Goal: Obtain resource: Download file/media

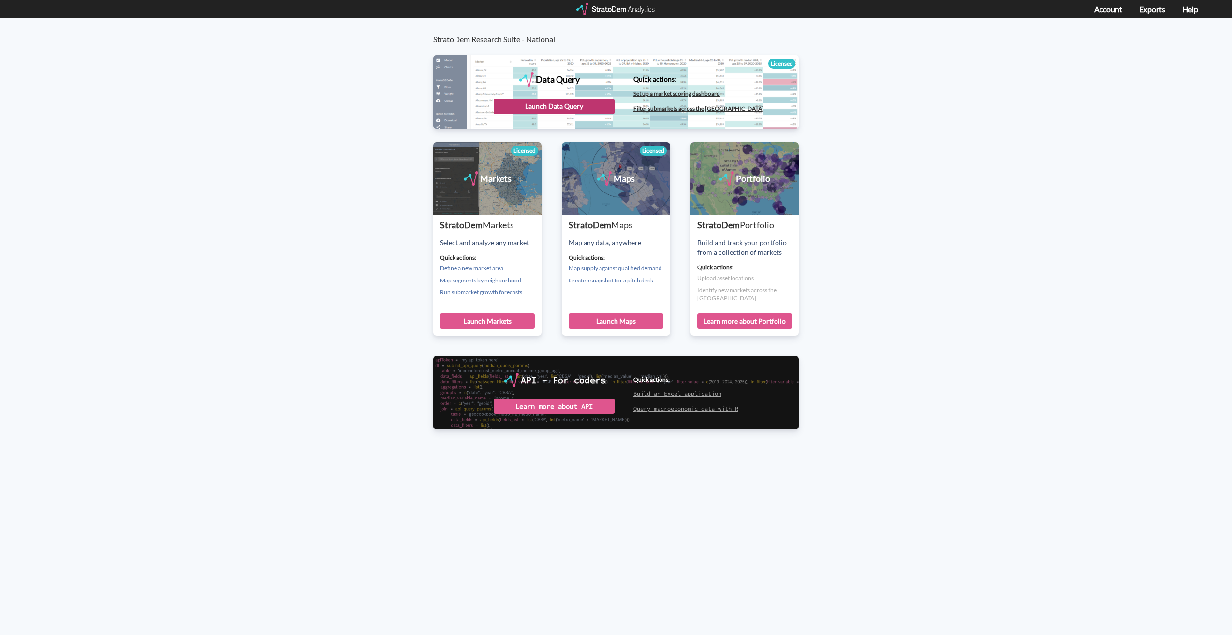
click at [543, 103] on div "Launch Data Query" at bounding box center [554, 106] width 121 height 15
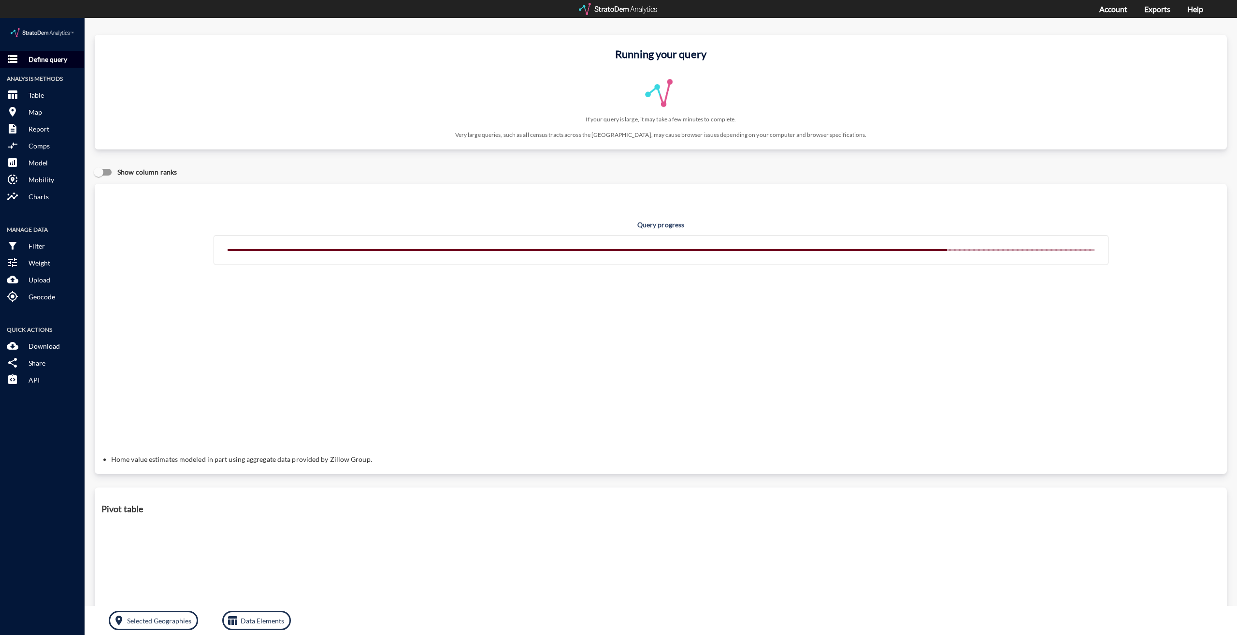
click p "Define query"
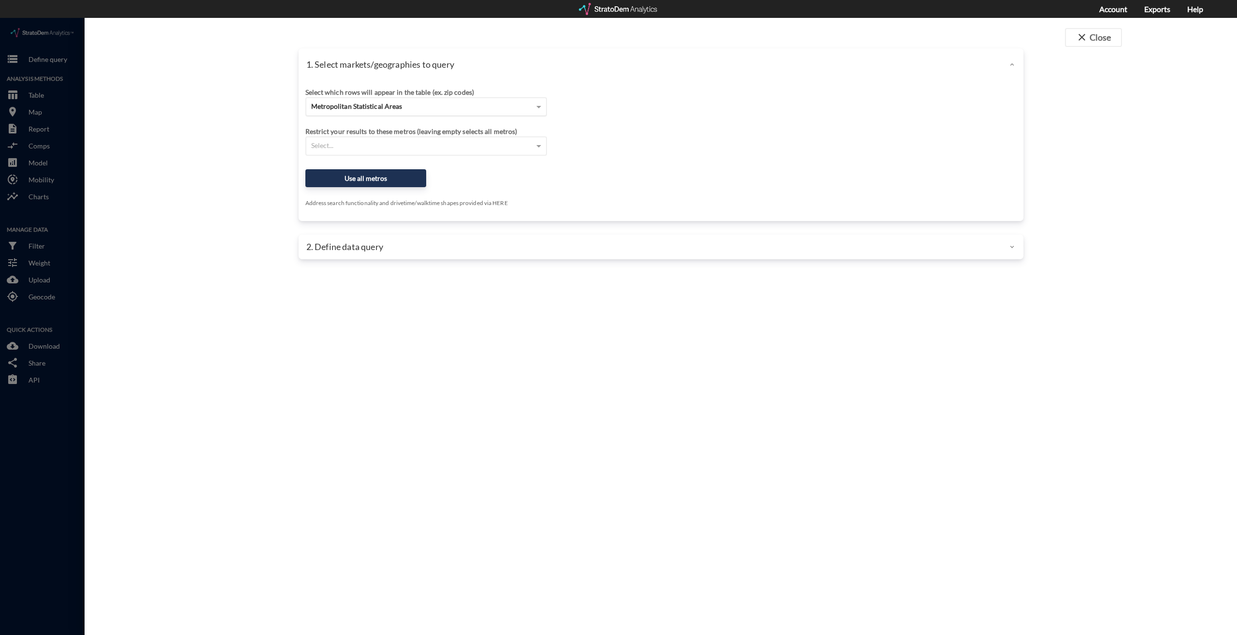
click div "Metropolitan Statistical Areas"
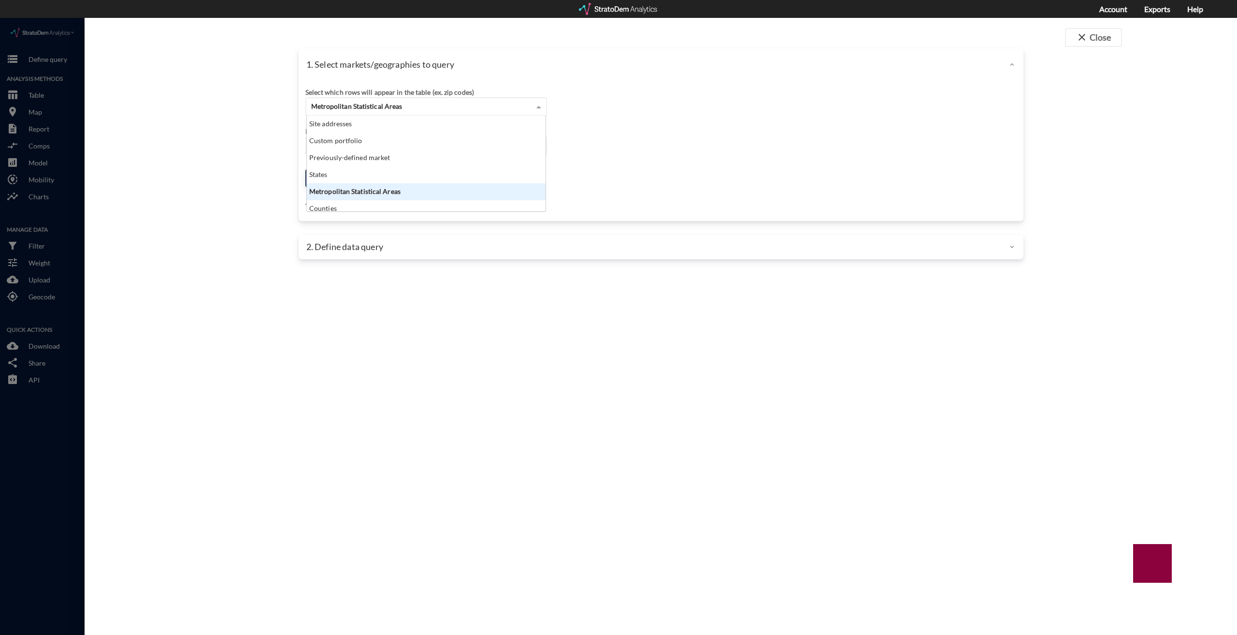
scroll to position [88, 233]
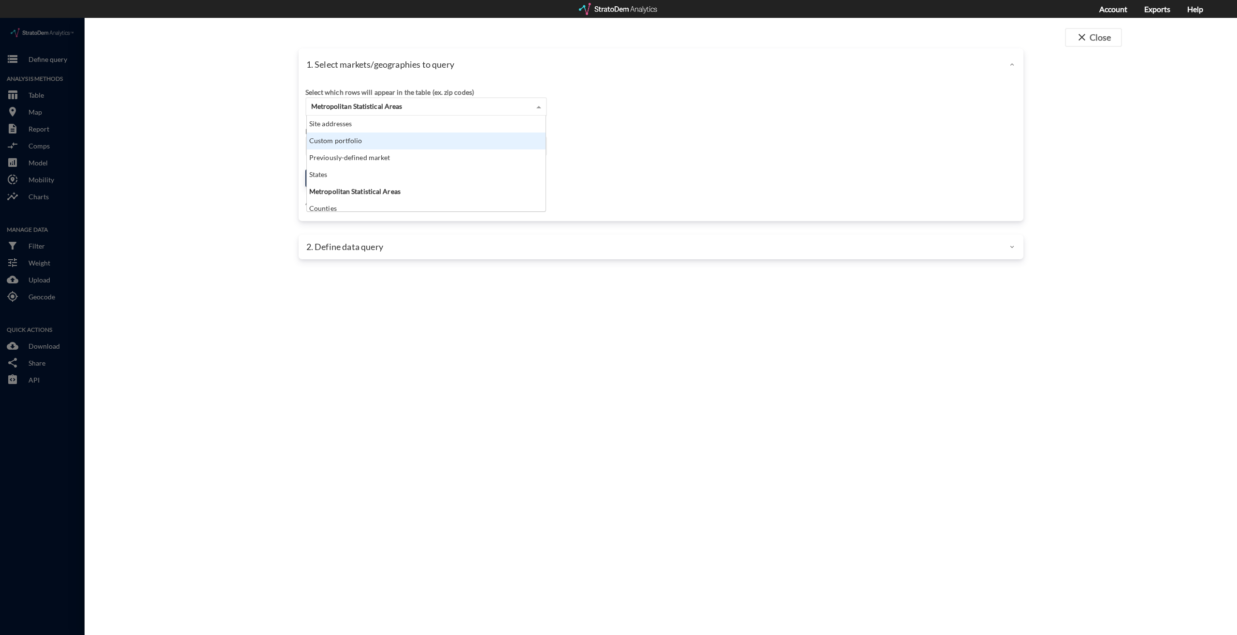
click div "Custom portfolio"
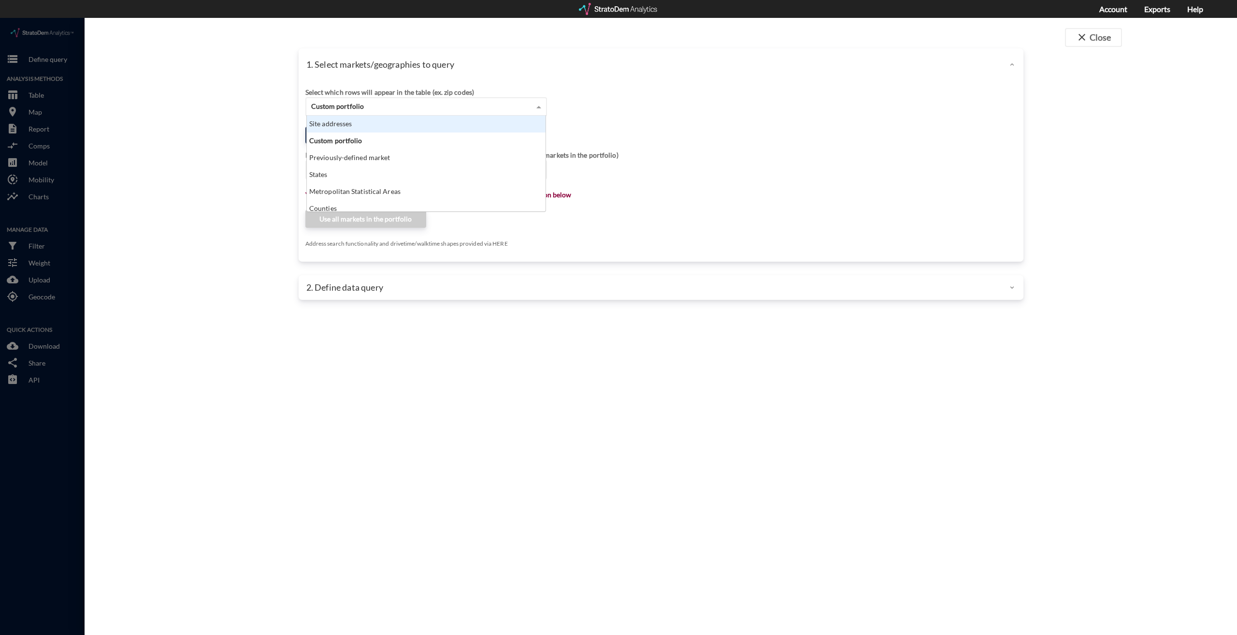
click div "Site addresses"
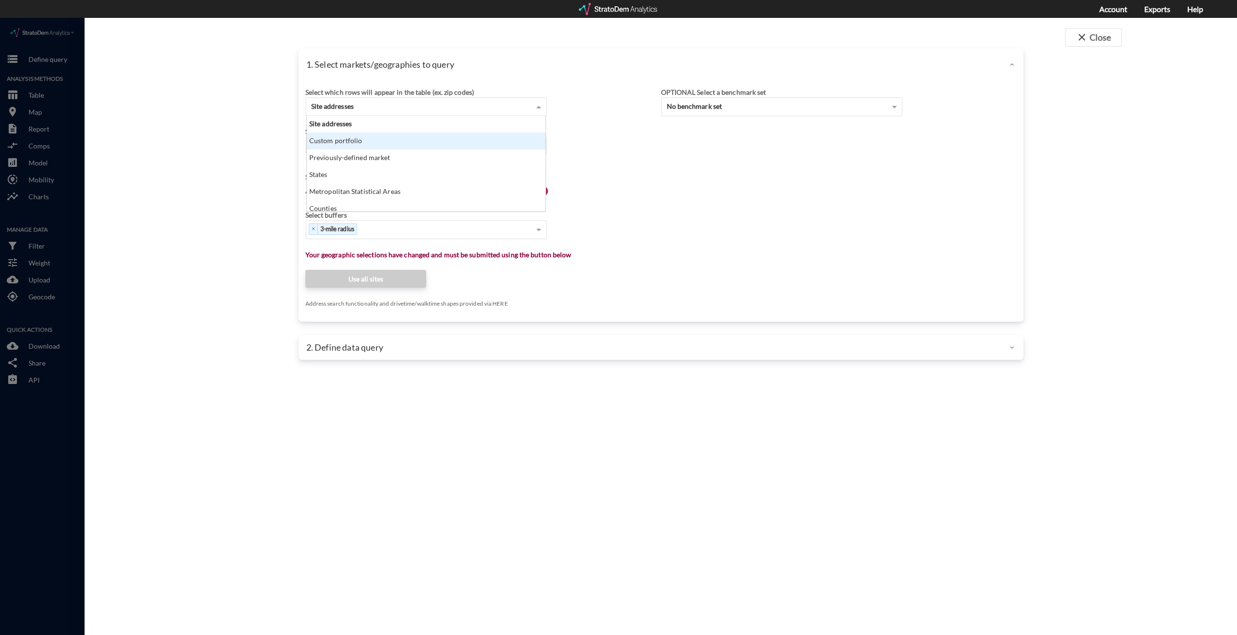
click div "Search for a site address Enter an address Enter an address"
click input "Enter an address"
paste input "71 W Felton Rd, Cartersville, GA 30120"
click li "71 W Felton Rd, Cartersville, Georgia"
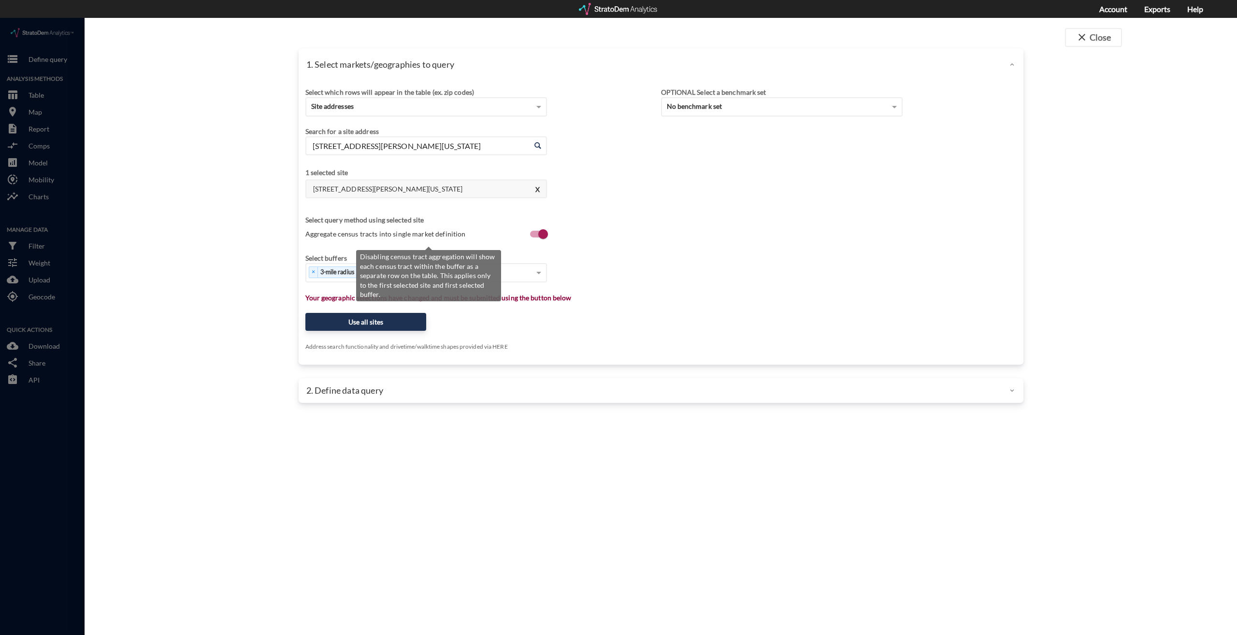
type input "71 W Felton Rd, Cartersville, Georgia"
click span "Aggregate census tracts into single market definition"
click input "Aggregate census tracts into single market definition"
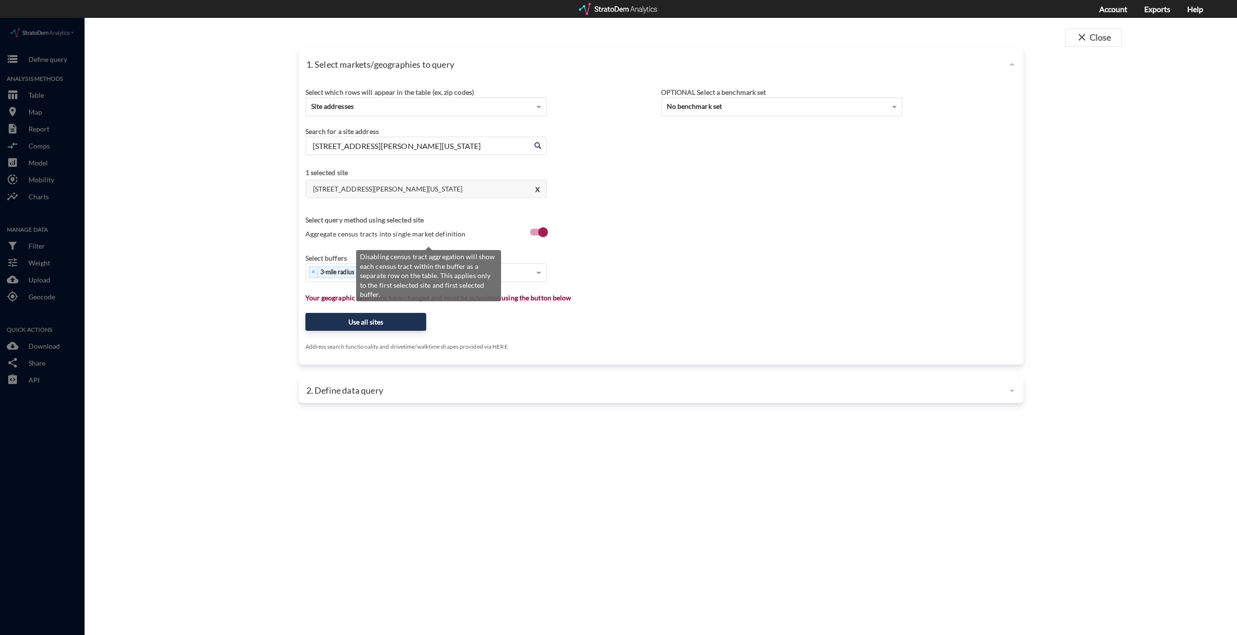
drag, startPoint x: 535, startPoint y: 215, endPoint x: 511, endPoint y: 218, distance: 23.5
click input "Aggregate census tracts into single market definition"
checkbox input "false"
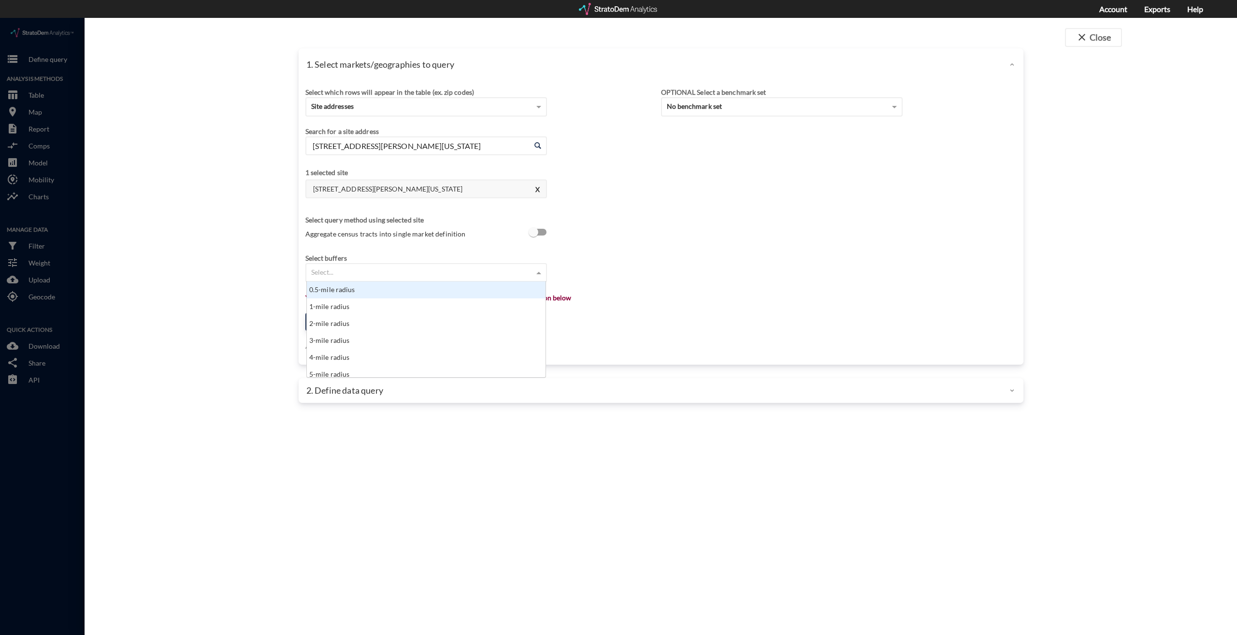
click div "Select..."
click div "1-mile radius"
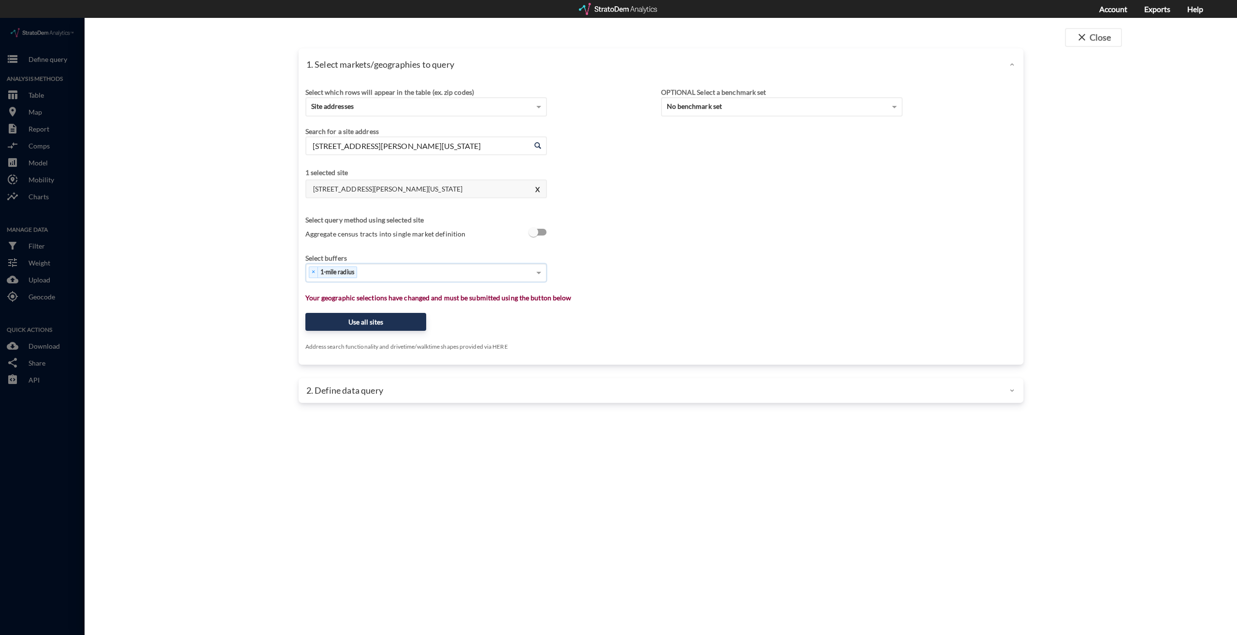
click div "× 1-mile radius"
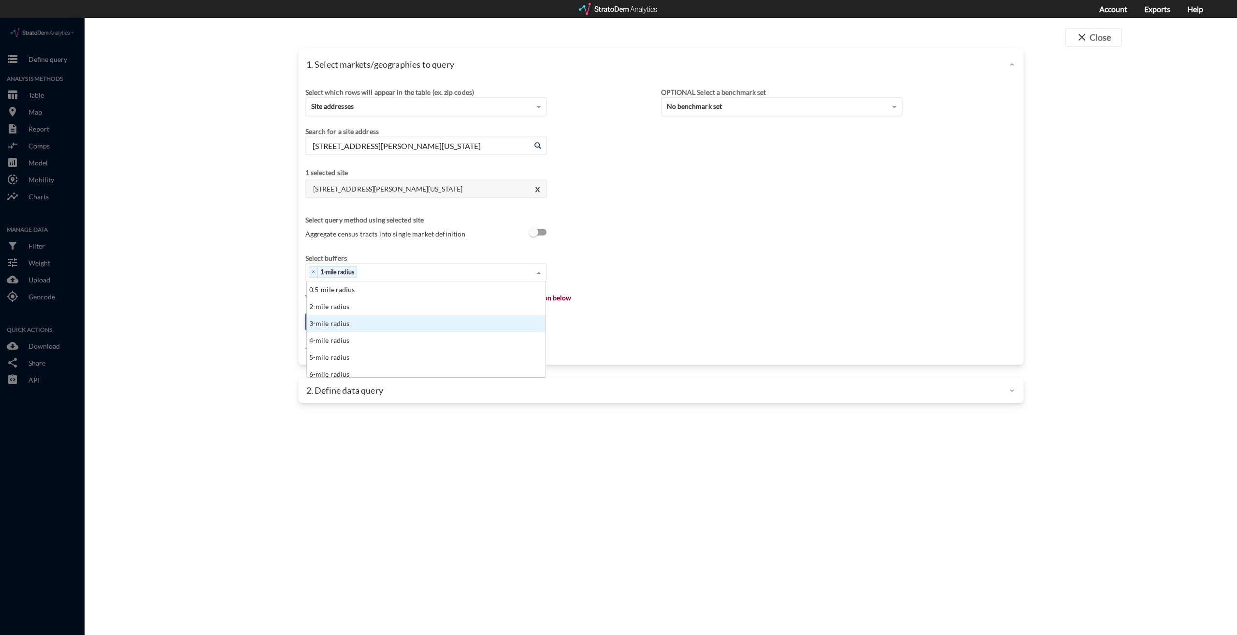
click div "3-mile radius"
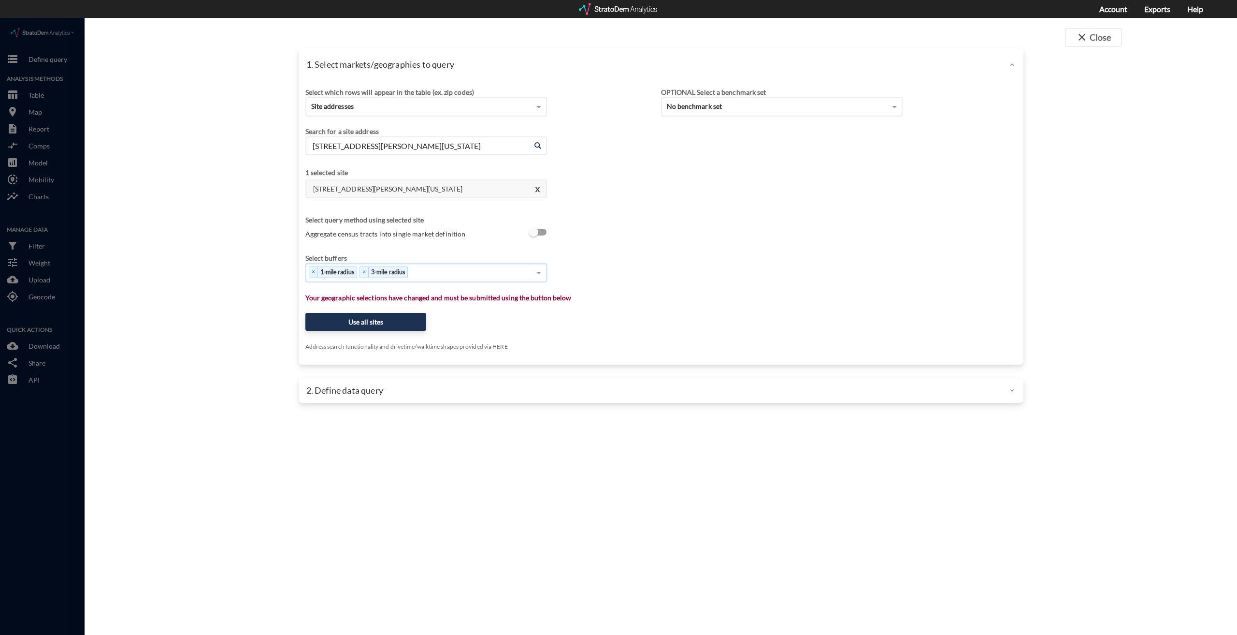
click div "× 1-mile radius × 3-mile radius"
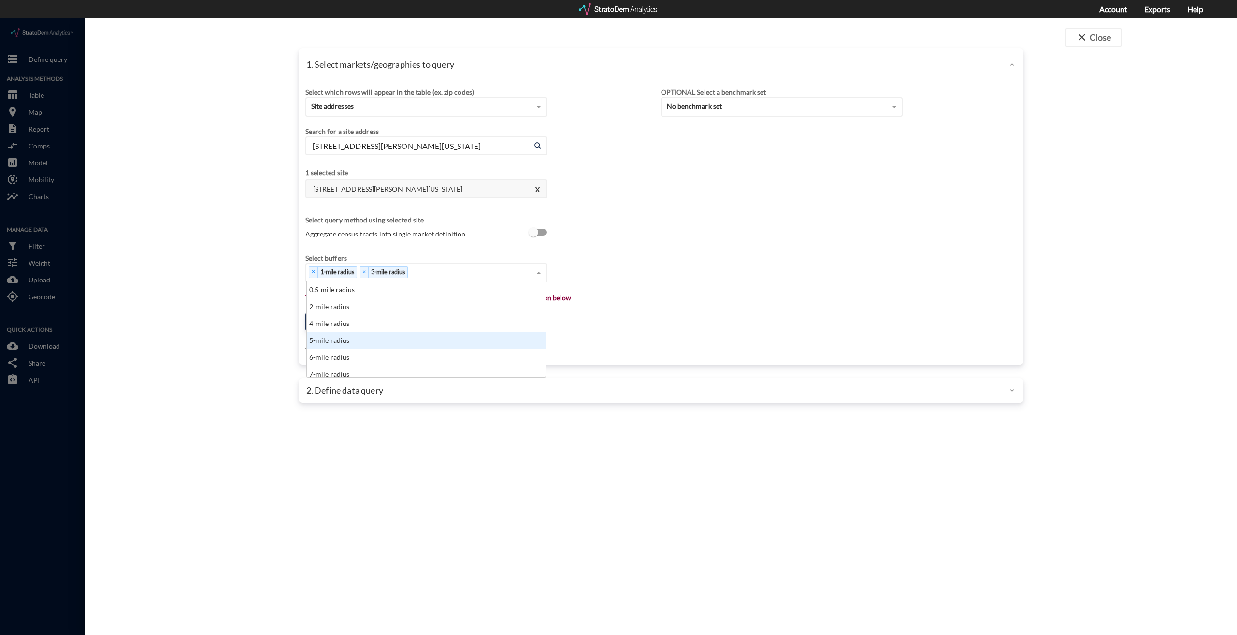
click div "5-mile radius"
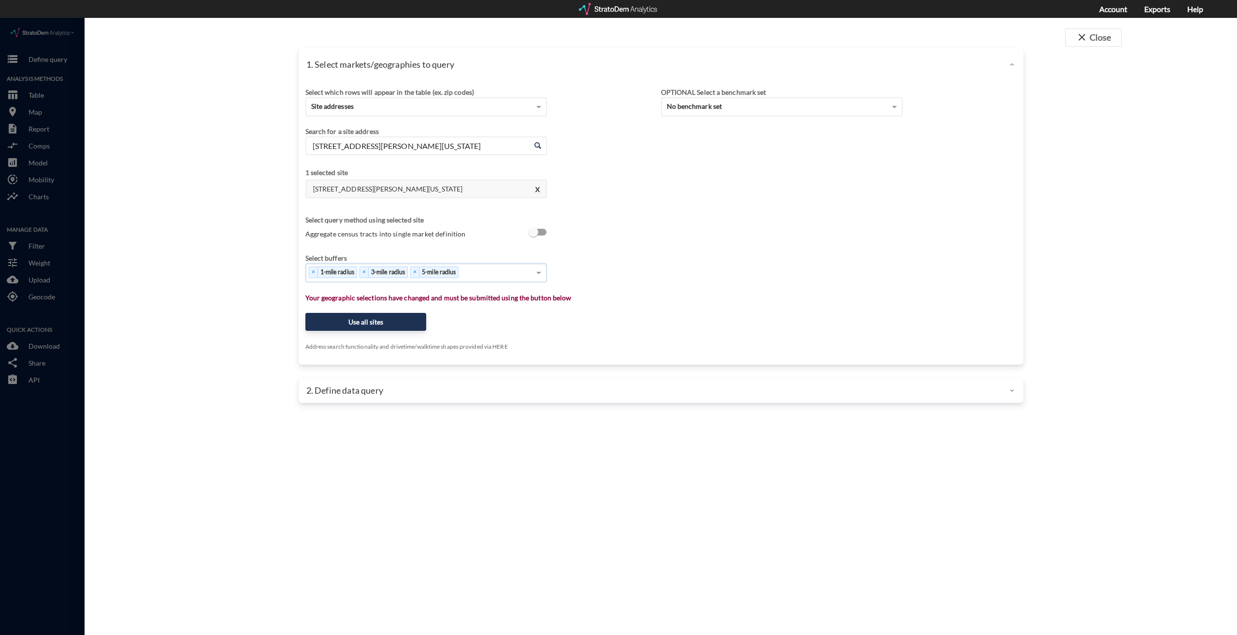
click div "× 1-mile radius × 3-mile radius × 5-mile radius"
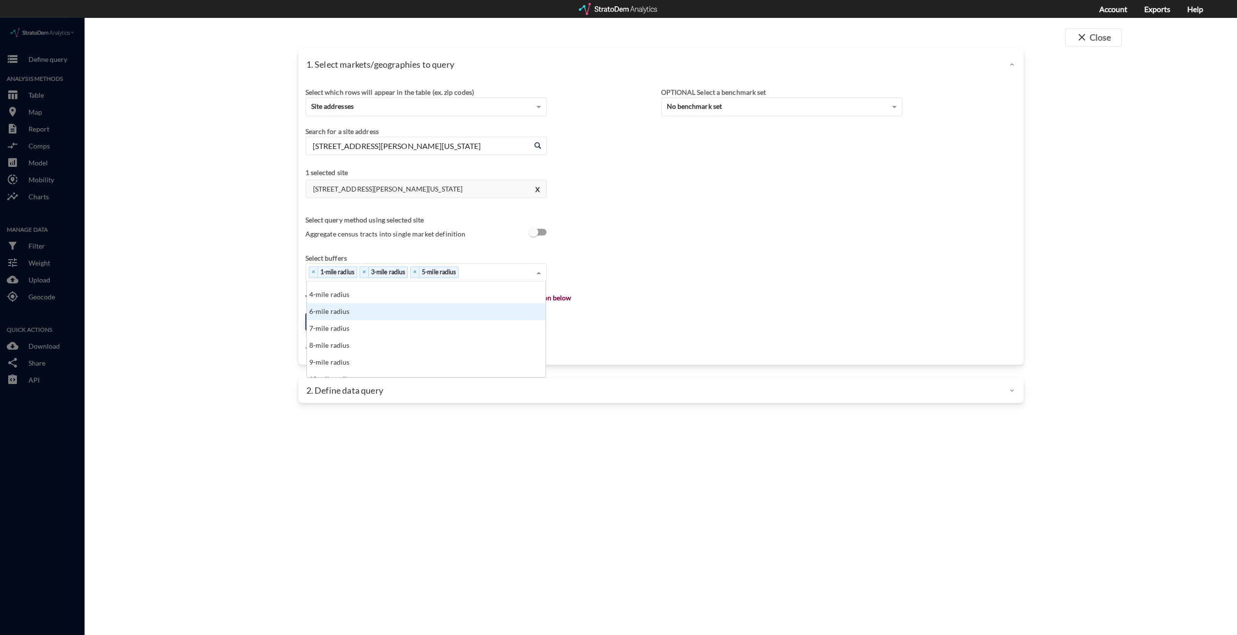
scroll to position [48, 0]
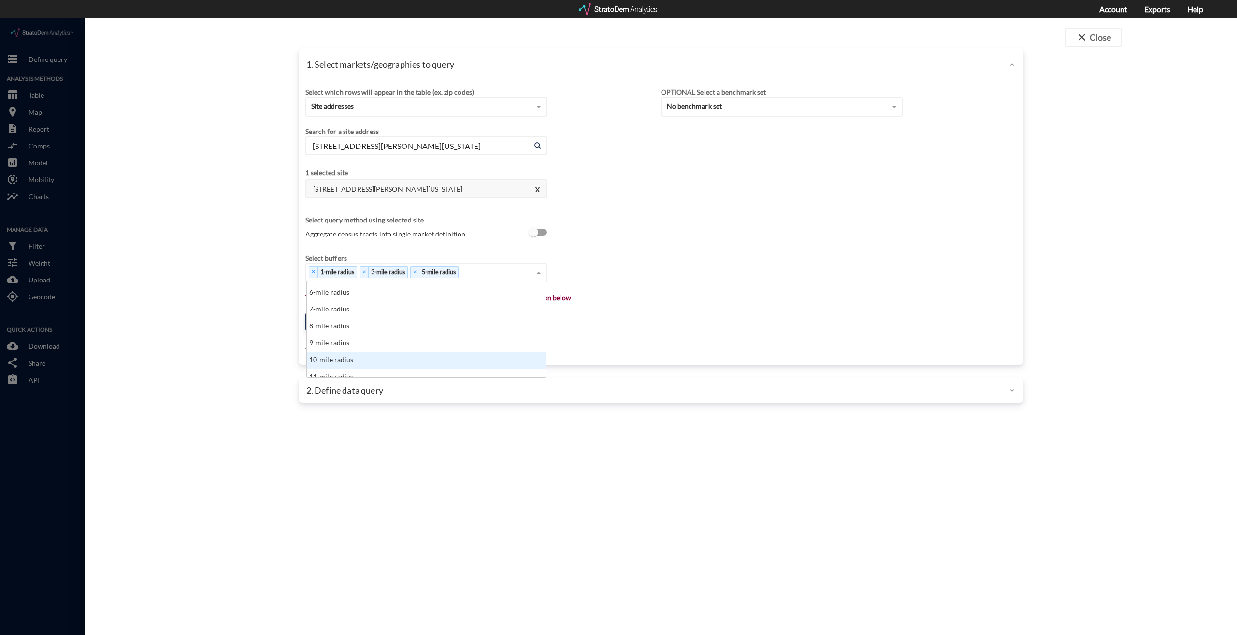
click div "10-mile radius"
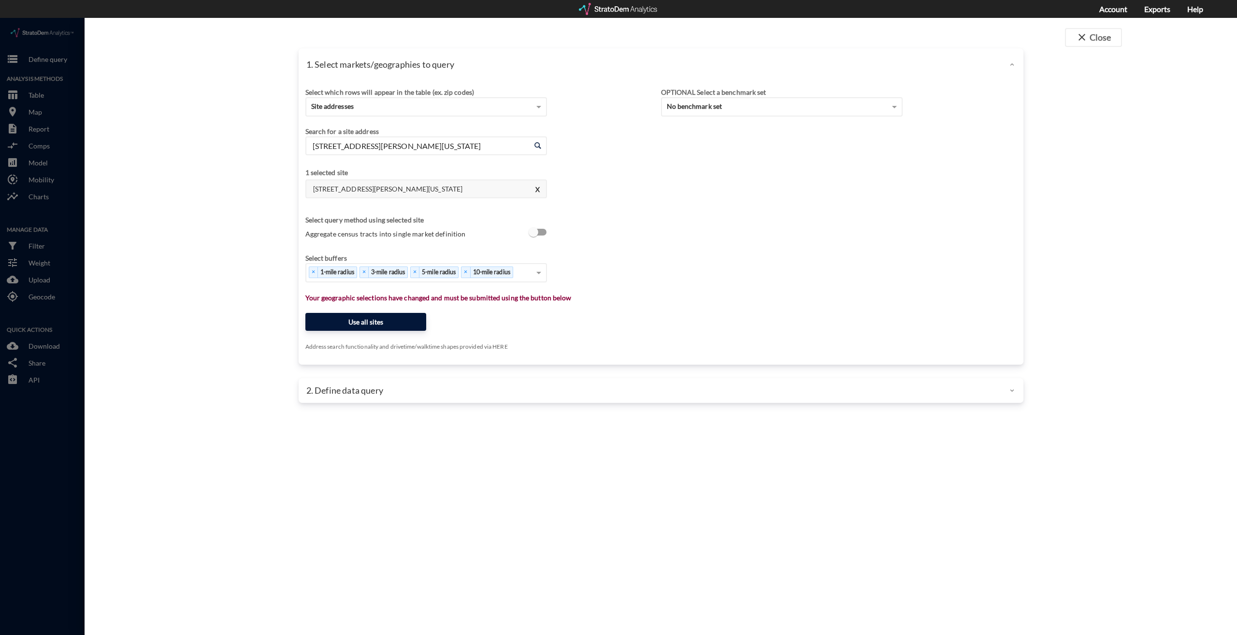
click button "Use all sites"
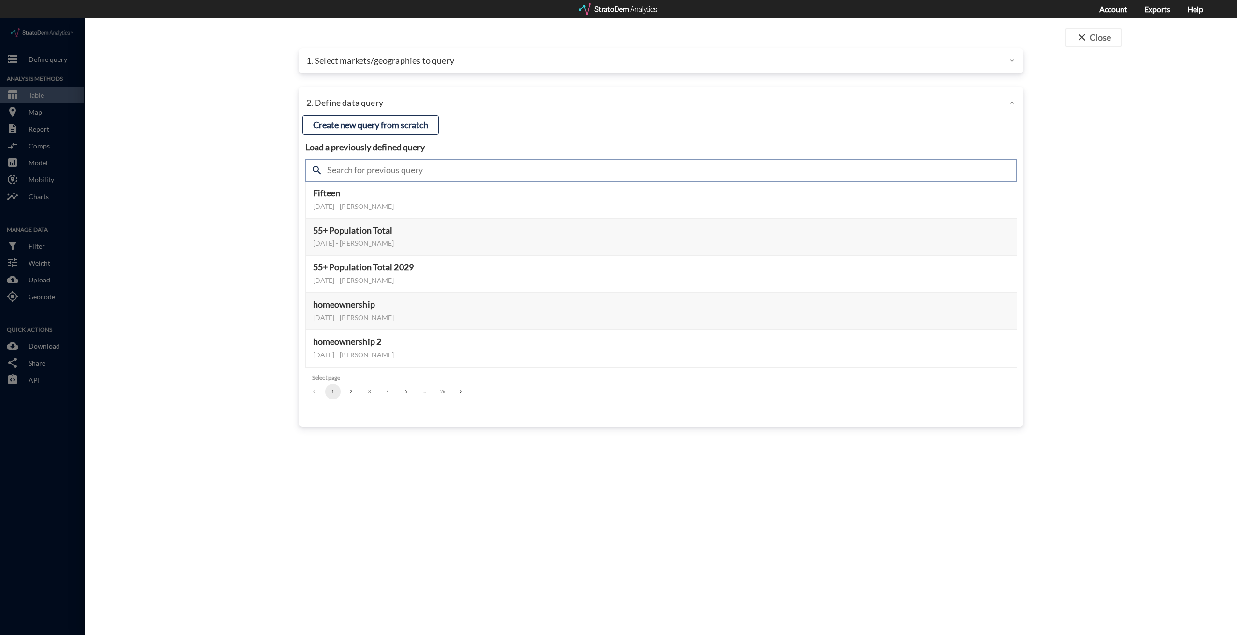
click input "text"
type input "housing demand & meta"
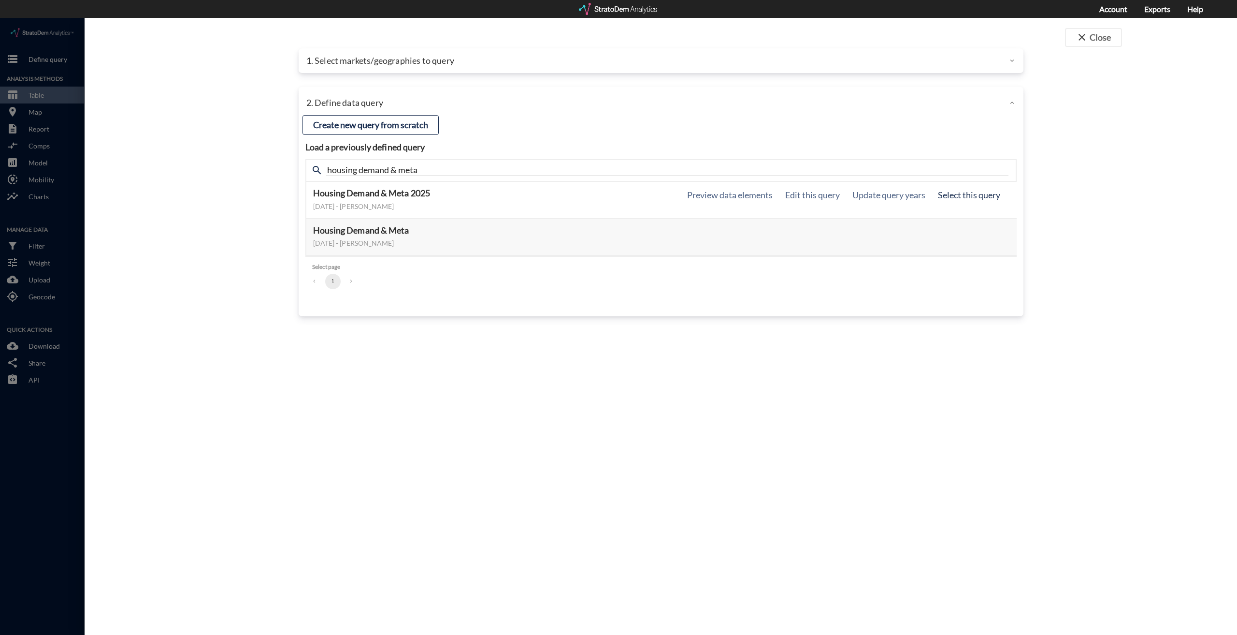
click button "Select this query"
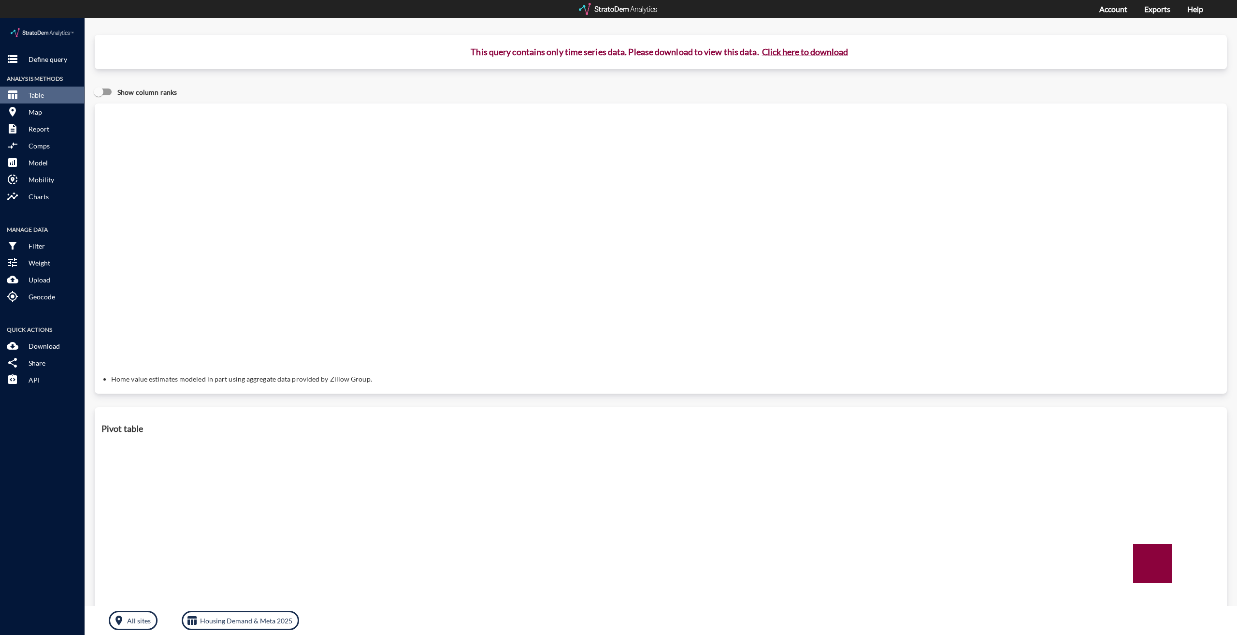
click button "Click here to download"
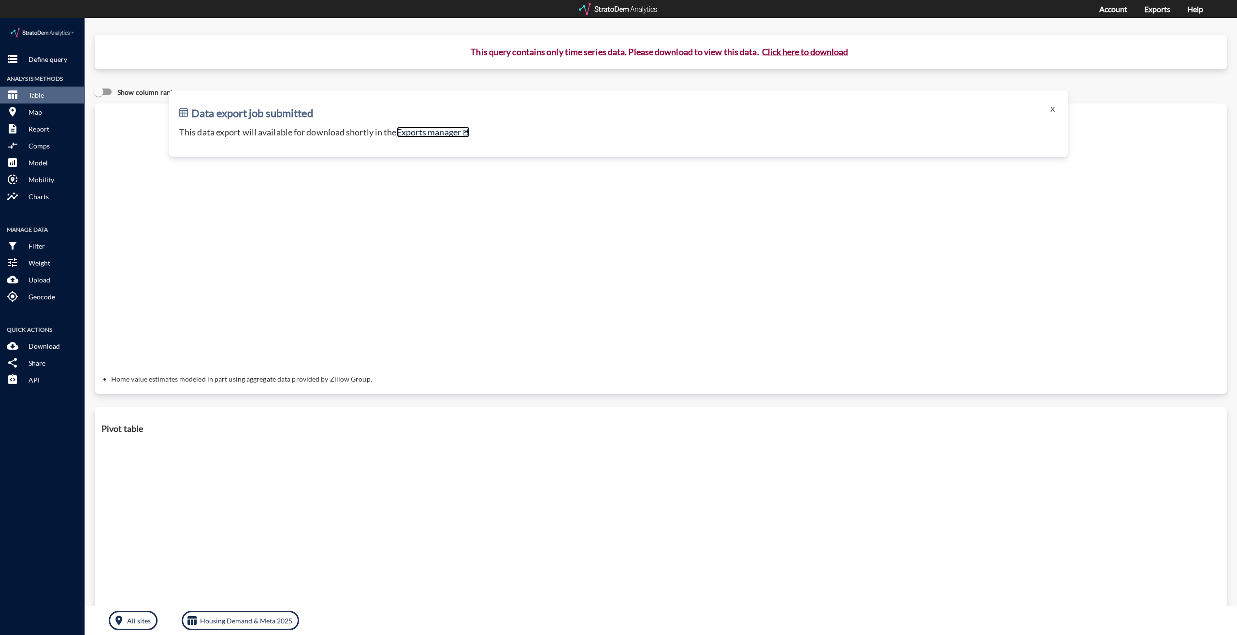
click link "Exports manager"
